Goal: Task Accomplishment & Management: Use online tool/utility

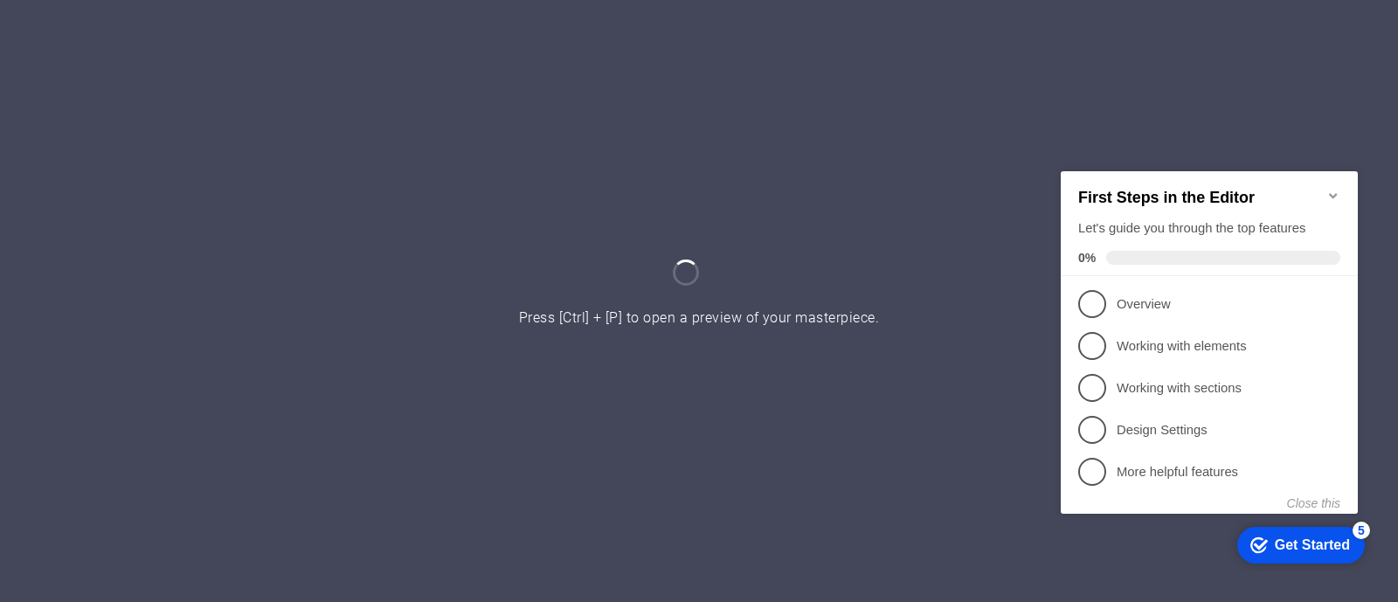
click at [1336, 188] on icon "Minimize checklist" at bounding box center [1333, 195] width 14 height 14
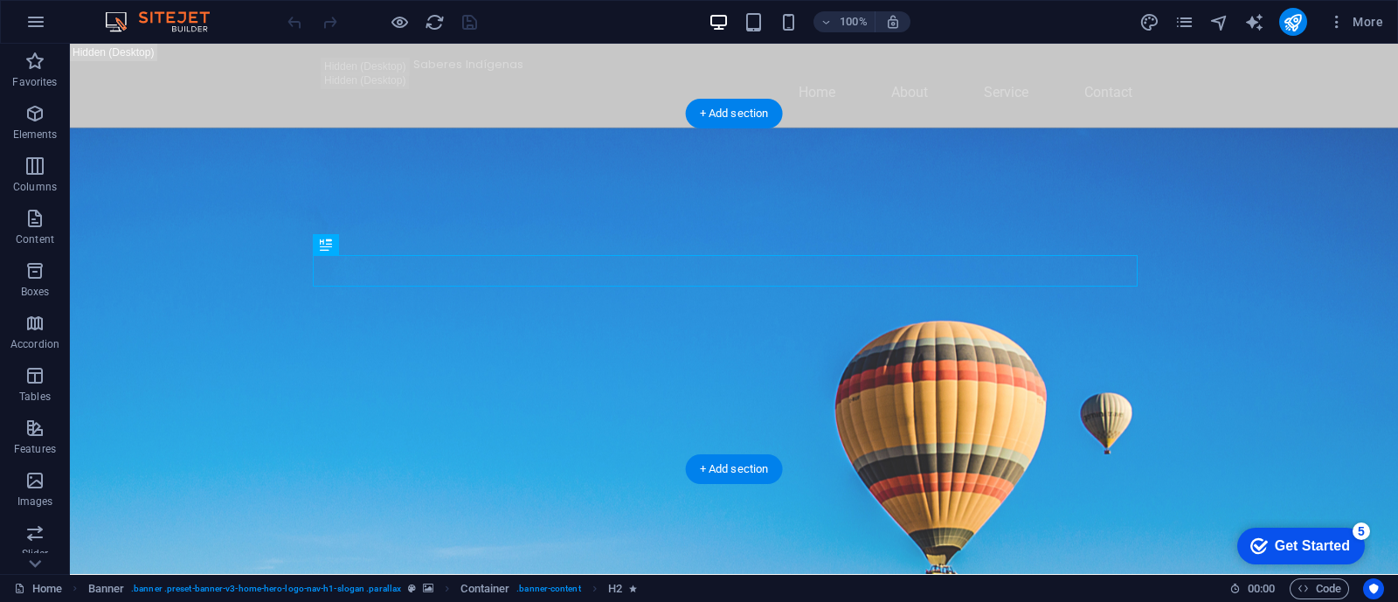
click at [926, 439] on figure at bounding box center [734, 393] width 1328 height 530
click at [935, 426] on figure at bounding box center [734, 393] width 1328 height 530
click at [627, 426] on figure at bounding box center [734, 393] width 1328 height 530
select select "vh"
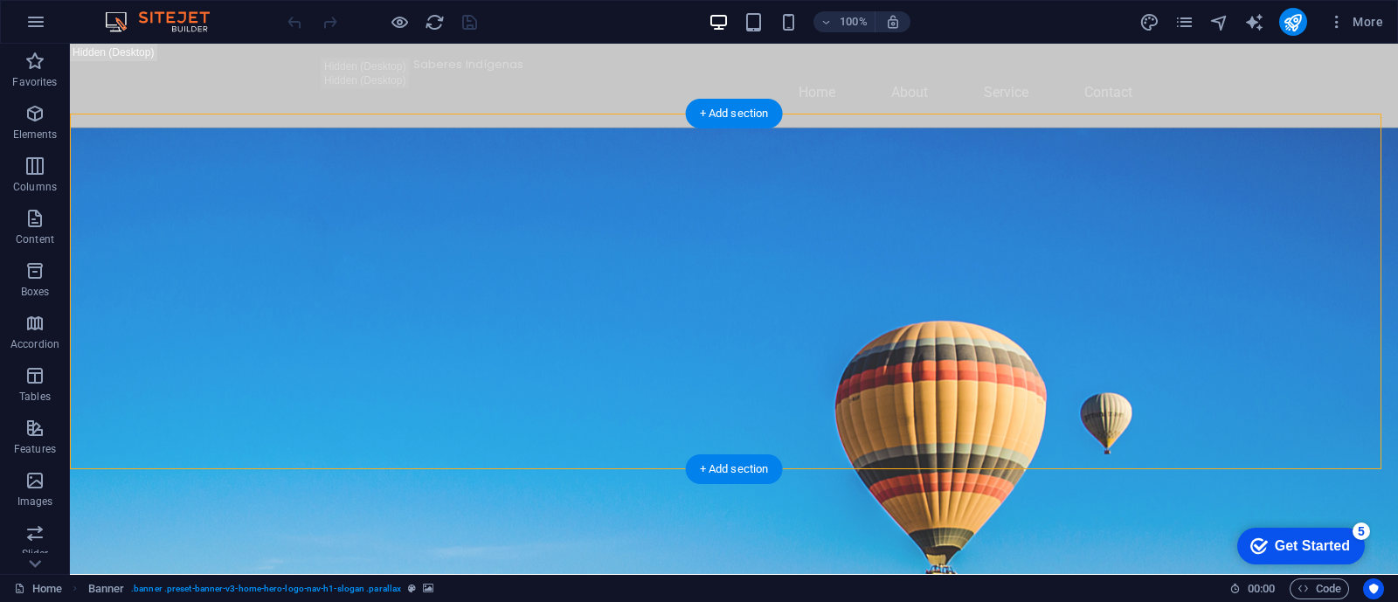
select select "header"
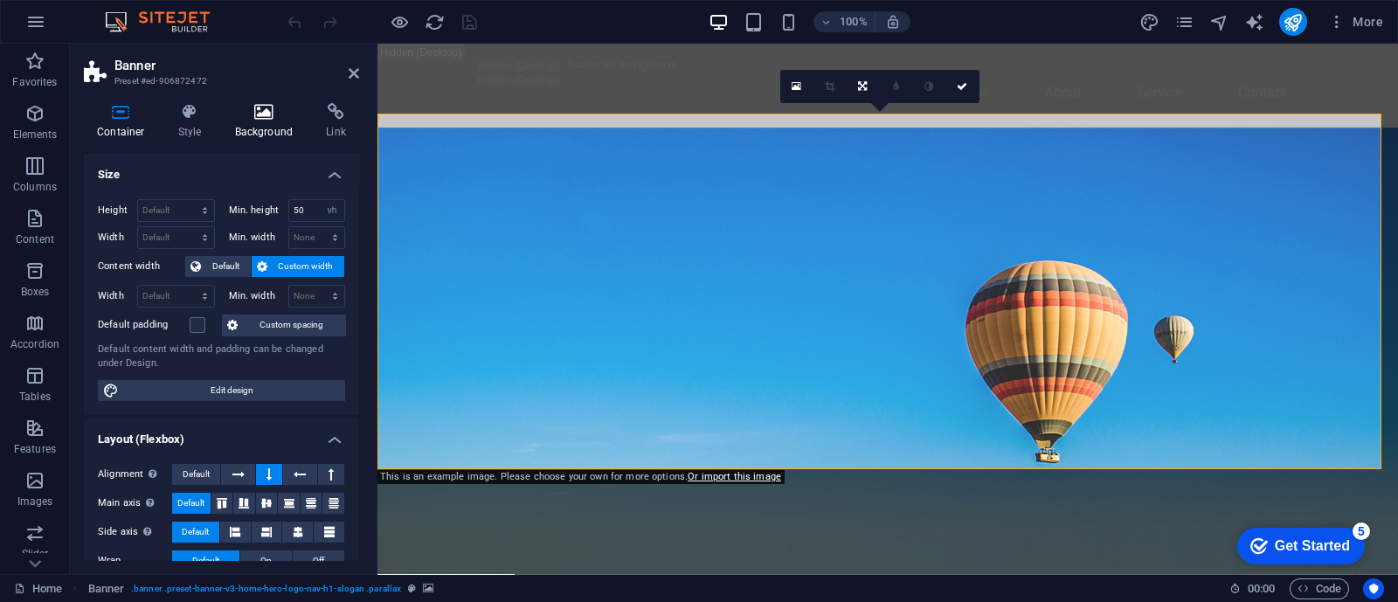
click at [277, 124] on h4 "Background" at bounding box center [268, 121] width 92 height 37
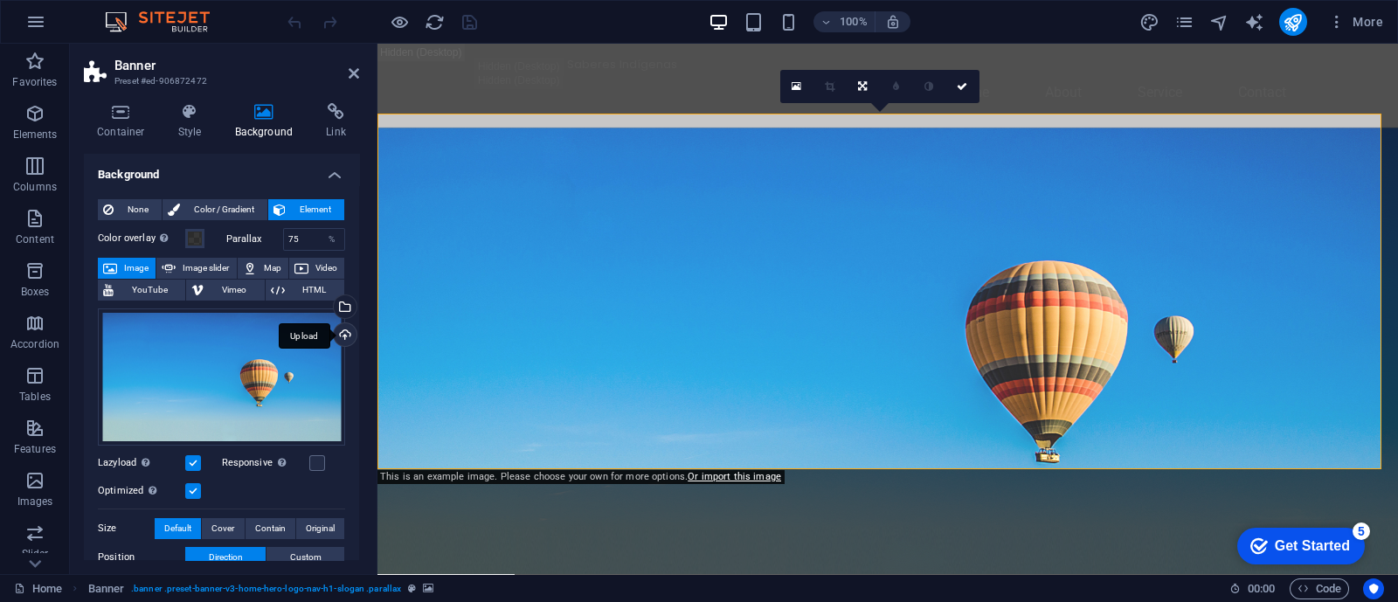
click at [341, 331] on div "Upload" at bounding box center [343, 336] width 26 height 26
click at [341, 330] on div "Upload" at bounding box center [343, 336] width 26 height 26
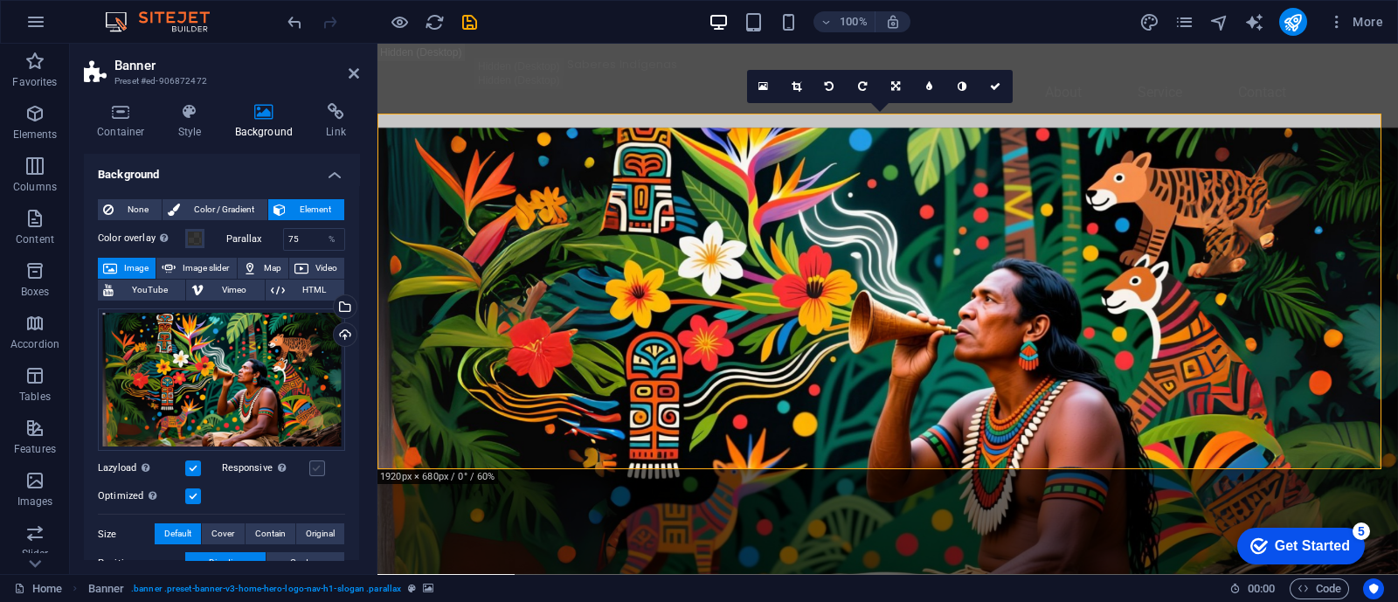
click at [311, 470] on label at bounding box center [317, 468] width 16 height 16
click at [0, 0] on input "Responsive Automatically load retina image and smartphone optimized sizes." at bounding box center [0, 0] width 0 height 0
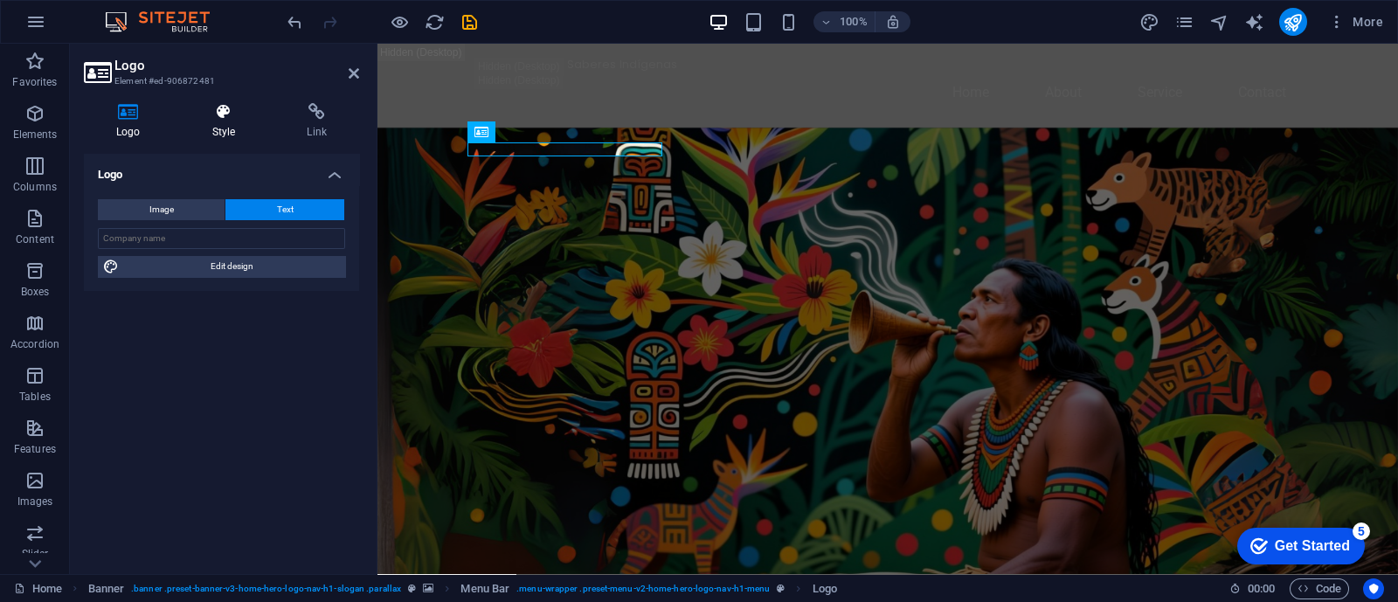
click at [226, 130] on h4 "Style" at bounding box center [227, 121] width 95 height 37
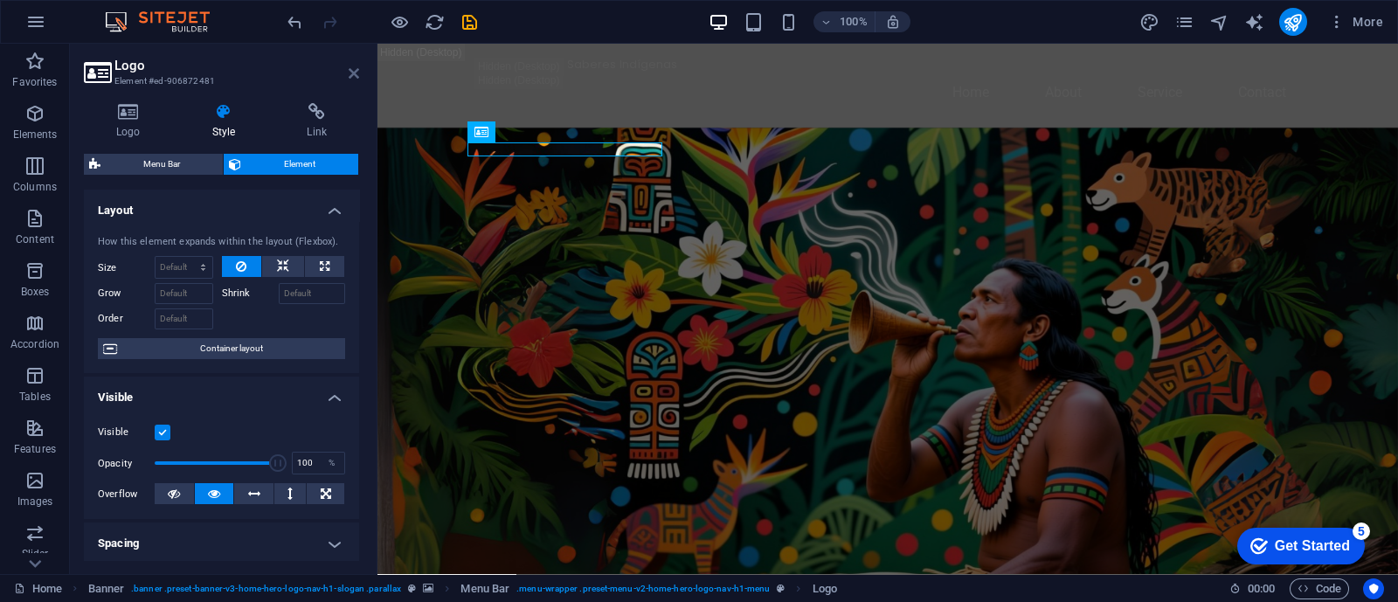
click at [358, 72] on icon at bounding box center [354, 73] width 10 height 14
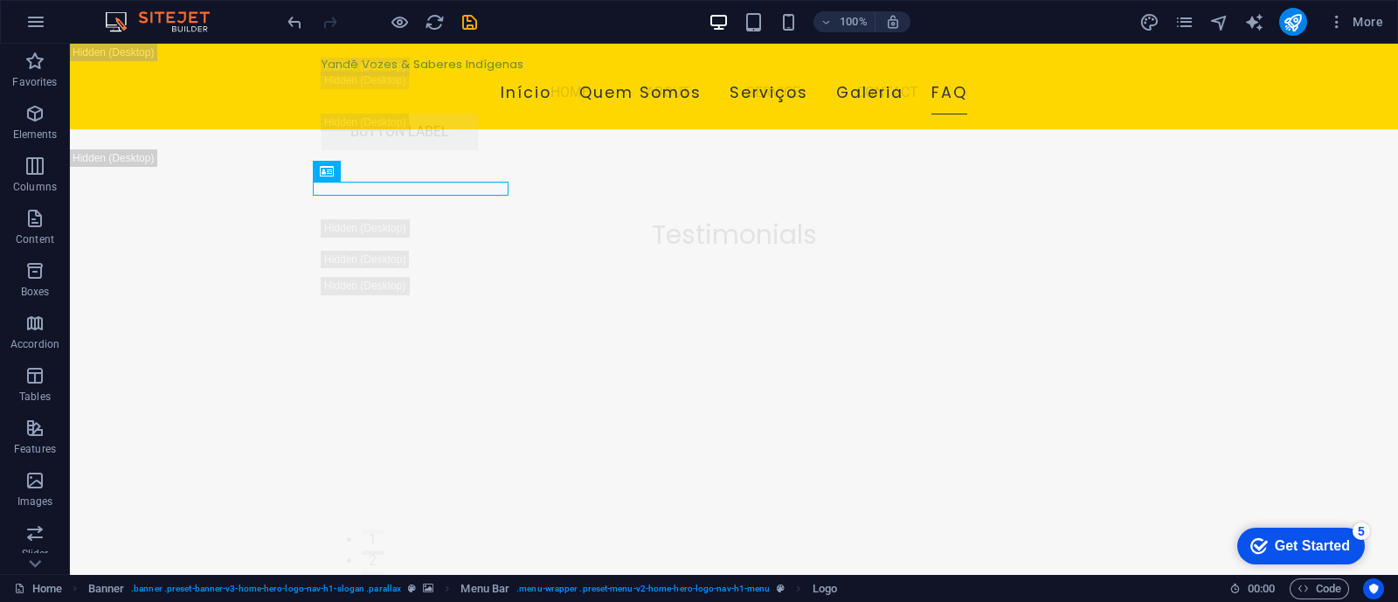
scroll to position [24228, 0]
